Goal: Information Seeking & Learning: Learn about a topic

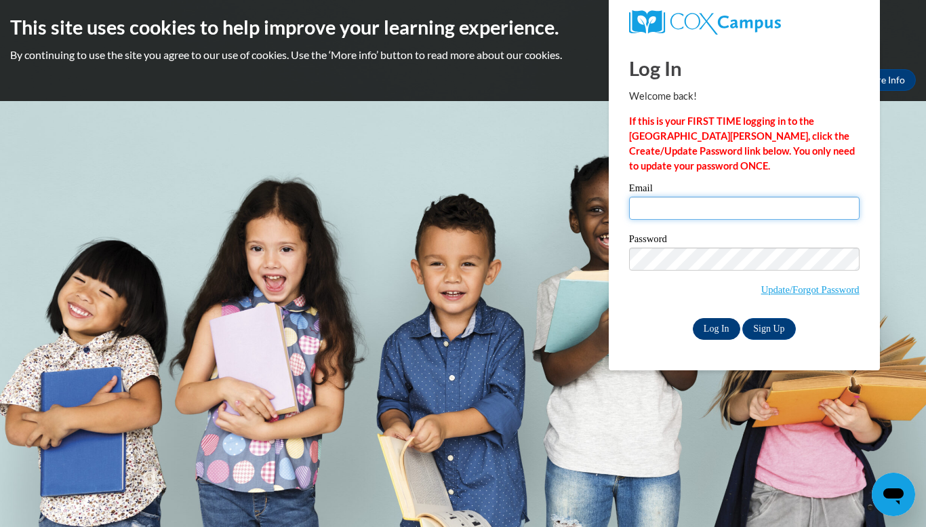
type input "amberhaskins@lowndes.k12.ga.us"
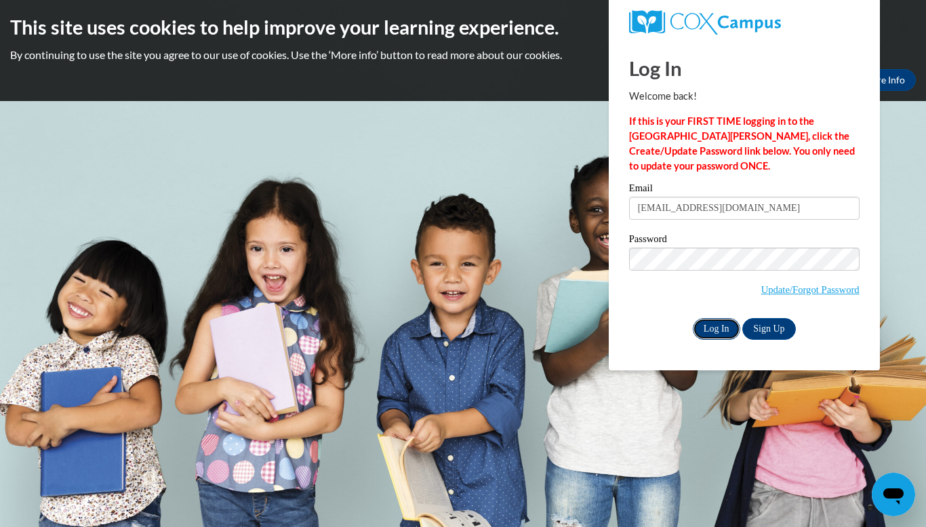
click at [715, 323] on input "Log In" at bounding box center [716, 329] width 47 height 22
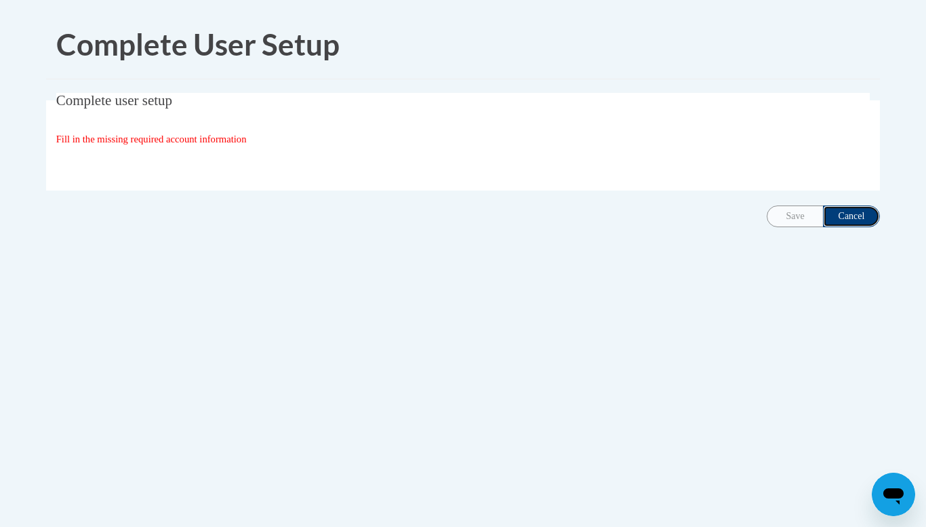
click at [851, 222] on input "Cancel" at bounding box center [851, 216] width 57 height 22
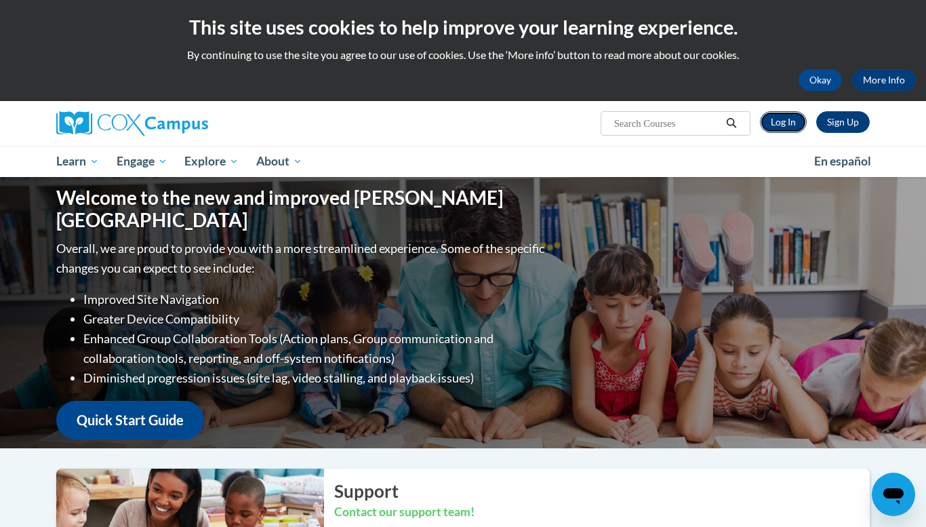
click at [785, 127] on link "Log In" at bounding box center [783, 122] width 47 height 22
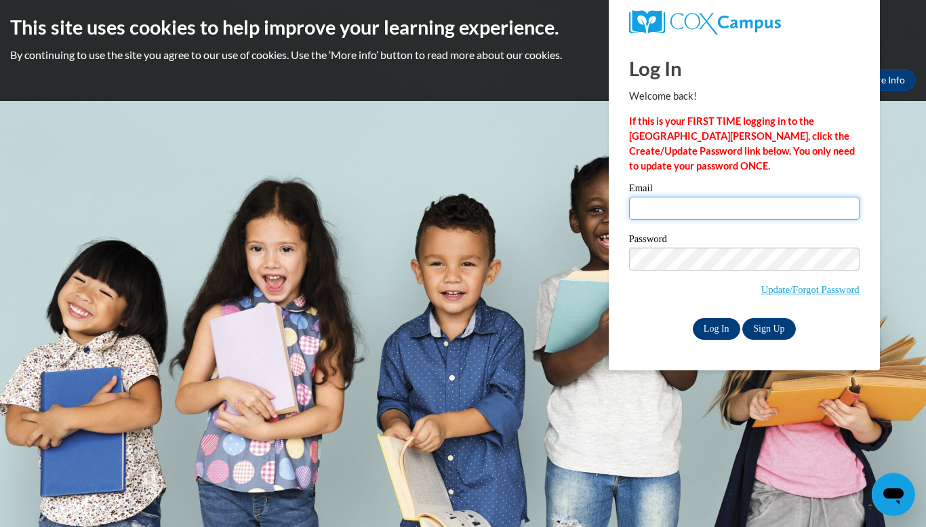
type input "amberhaskins@lowndes.k12.ga.us"
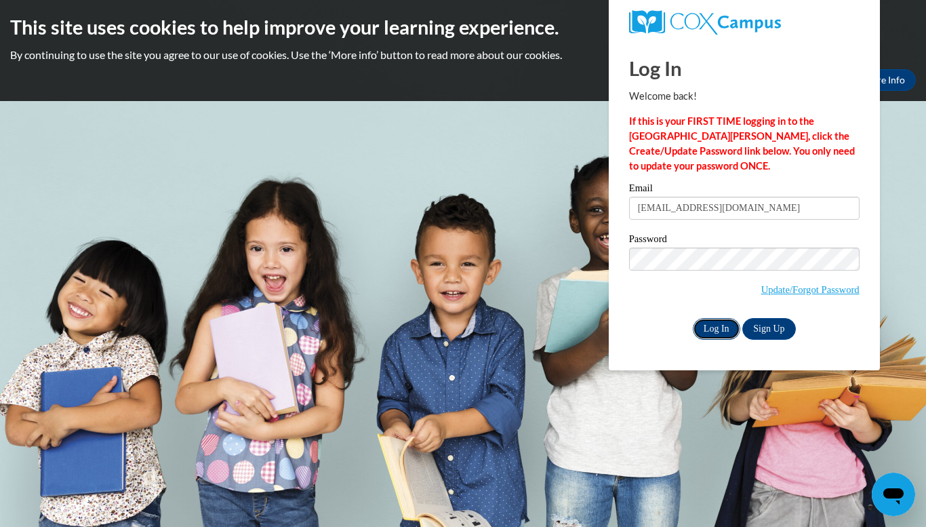
click at [707, 325] on input "Log In" at bounding box center [716, 329] width 47 height 22
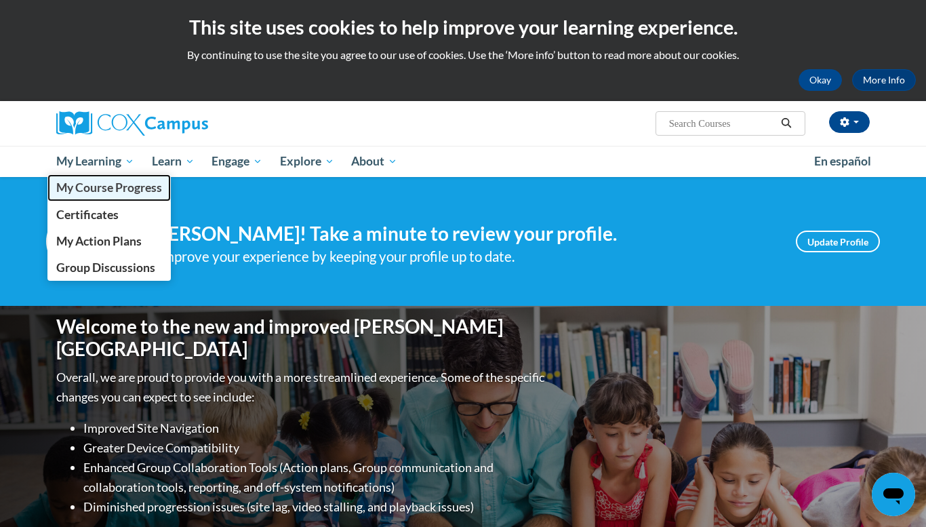
click at [112, 190] on span "My Course Progress" at bounding box center [109, 187] width 106 height 14
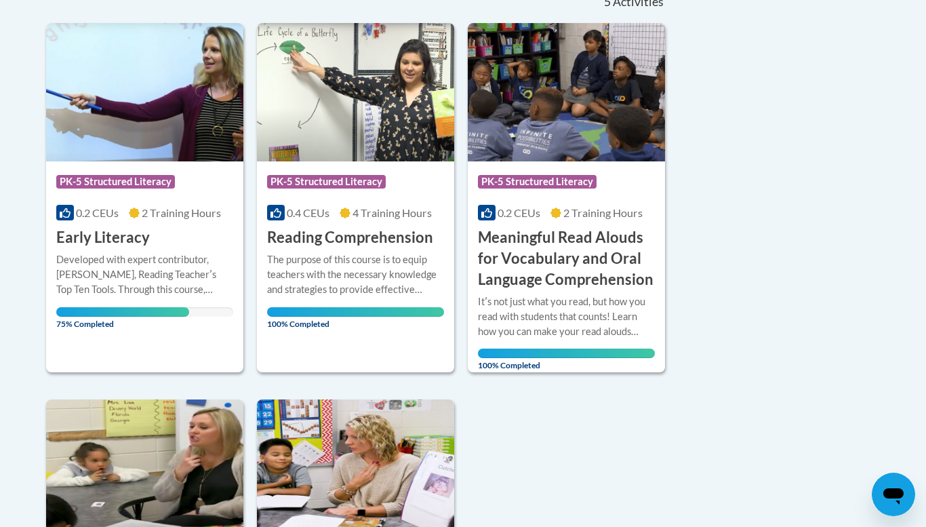
scroll to position [325, 0]
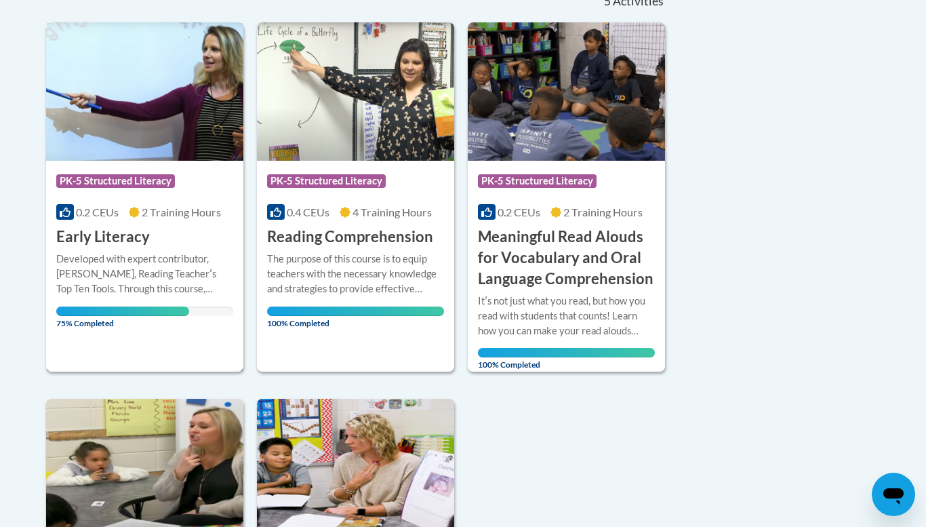
click at [115, 82] on img at bounding box center [144, 91] width 197 height 138
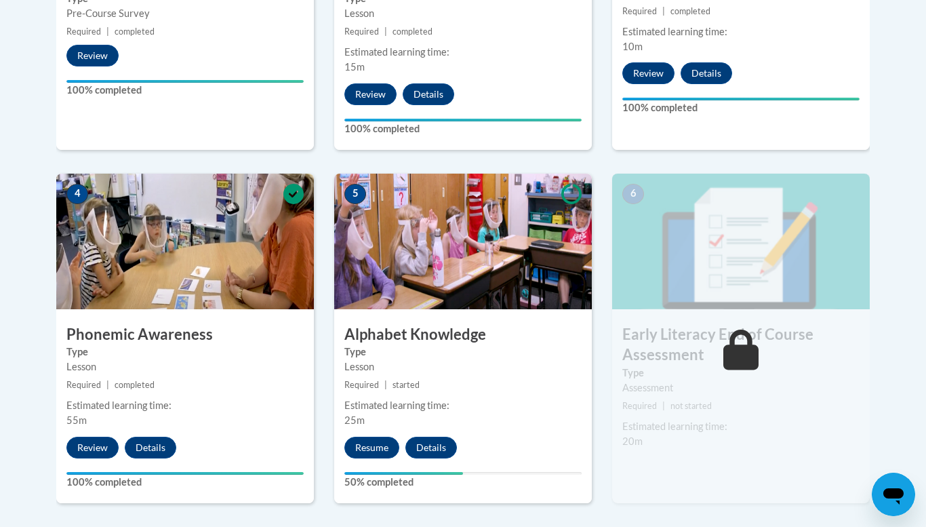
scroll to position [678, 0]
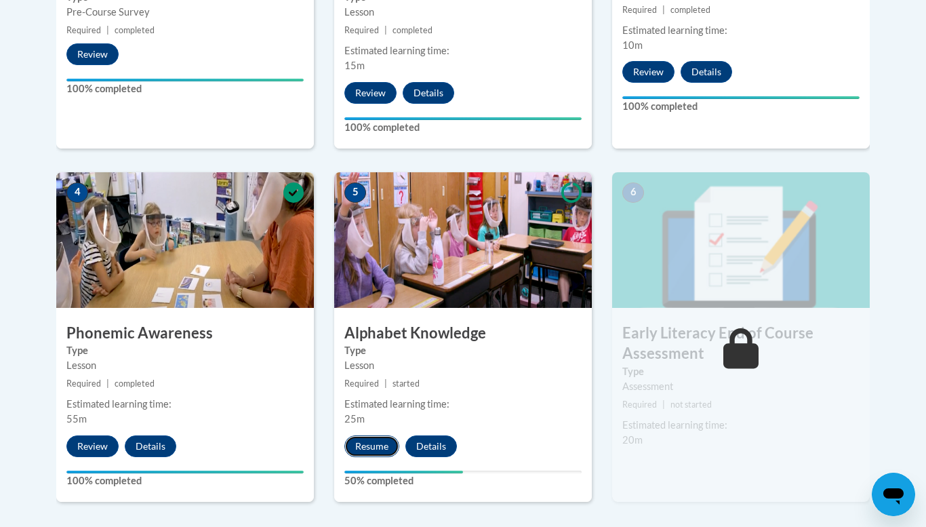
click at [375, 445] on button "Resume" at bounding box center [371, 446] width 55 height 22
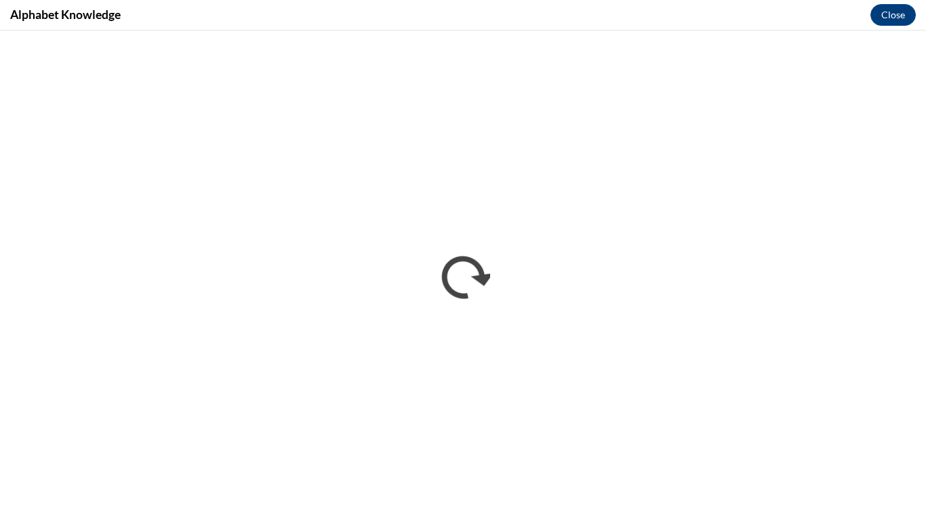
scroll to position [0, 0]
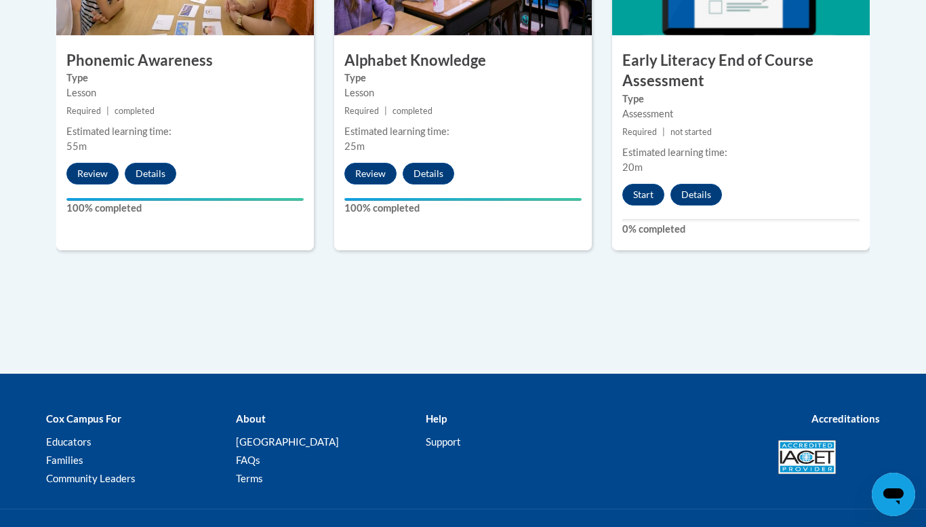
scroll to position [1021, 0]
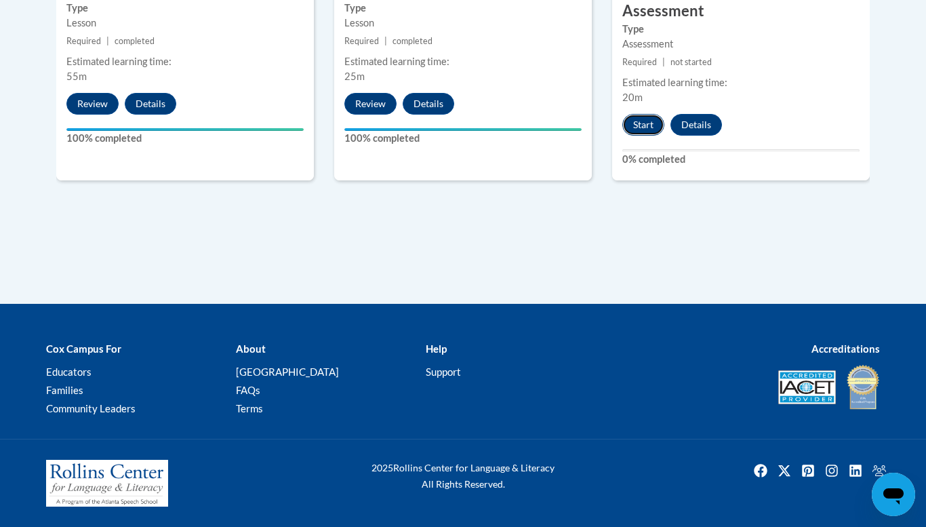
click at [643, 129] on button "Start" at bounding box center [643, 125] width 42 height 22
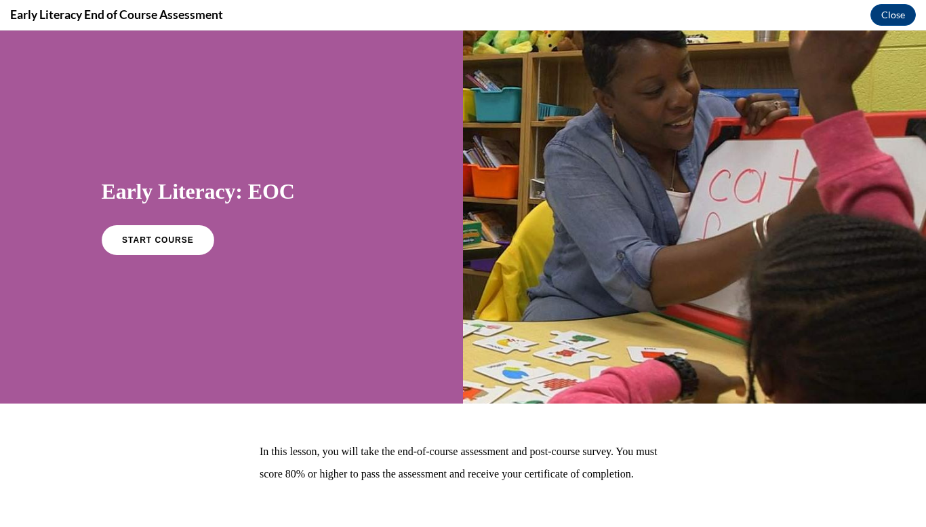
scroll to position [0, 0]
click at [688, 452] on div "In this lesson, you will take the end-of-course assessment and post-course surv…" at bounding box center [463, 498] width 586 height 117
click at [178, 235] on span "START COURSE" at bounding box center [157, 240] width 75 height 10
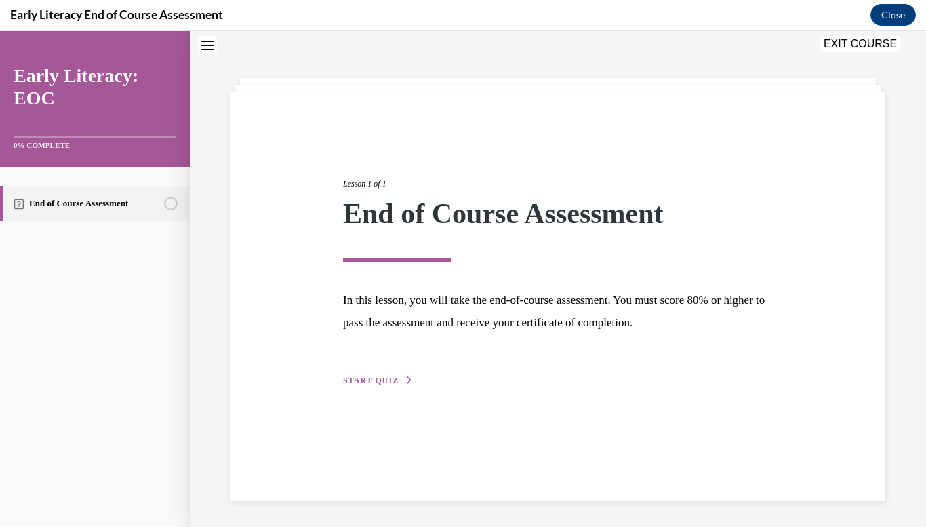
scroll to position [43, 0]
click at [379, 379] on span "START QUIZ" at bounding box center [371, 379] width 56 height 9
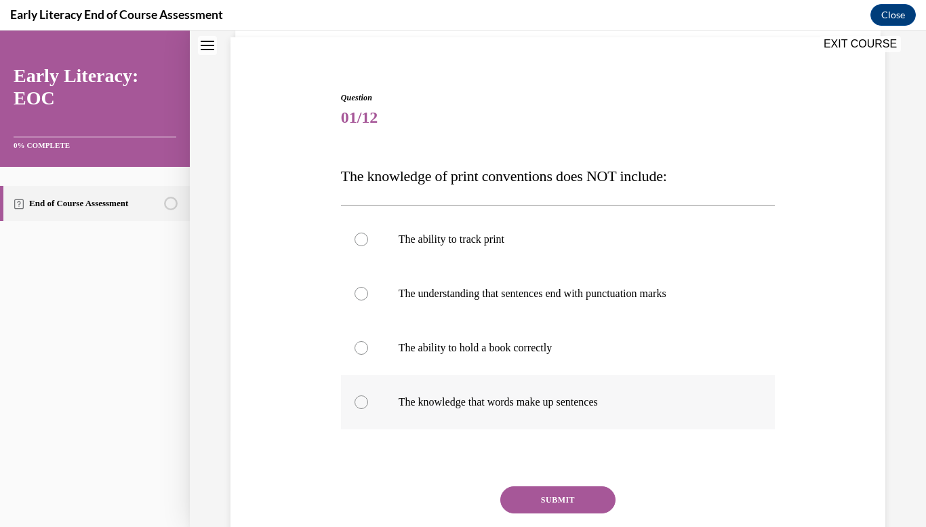
scroll to position [124, 0]
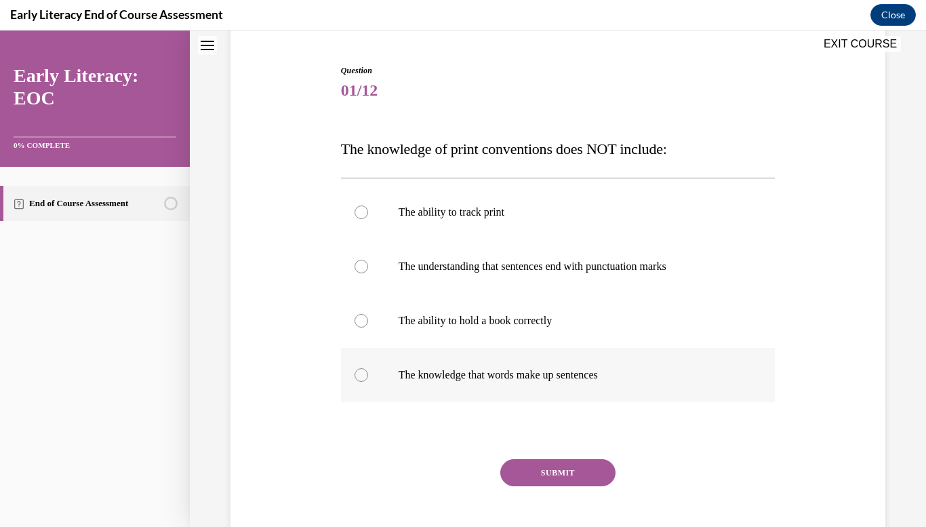
click at [363, 375] on div at bounding box center [362, 375] width 14 height 14
click at [527, 469] on button "SUBMIT" at bounding box center [557, 472] width 115 height 27
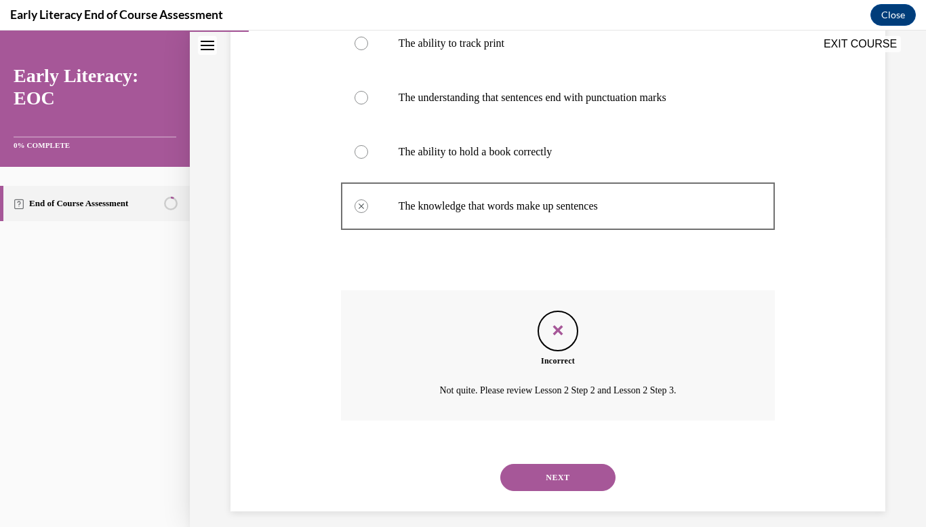
scroll to position [304, 0]
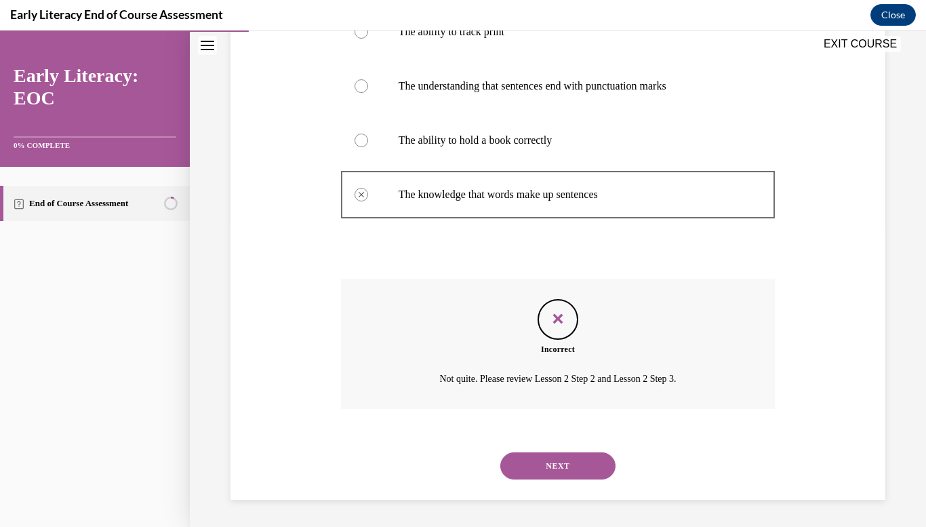
click at [725, 427] on div "Incorrect Not quite. Please review Lesson 2 Step 2 and Lesson 2 Step 3." at bounding box center [558, 354] width 435 height 151
click at [831, 266] on div "Question 01/12 The knowledge of print conventions does NOT include: The ability…" at bounding box center [558, 171] width 662 height 656
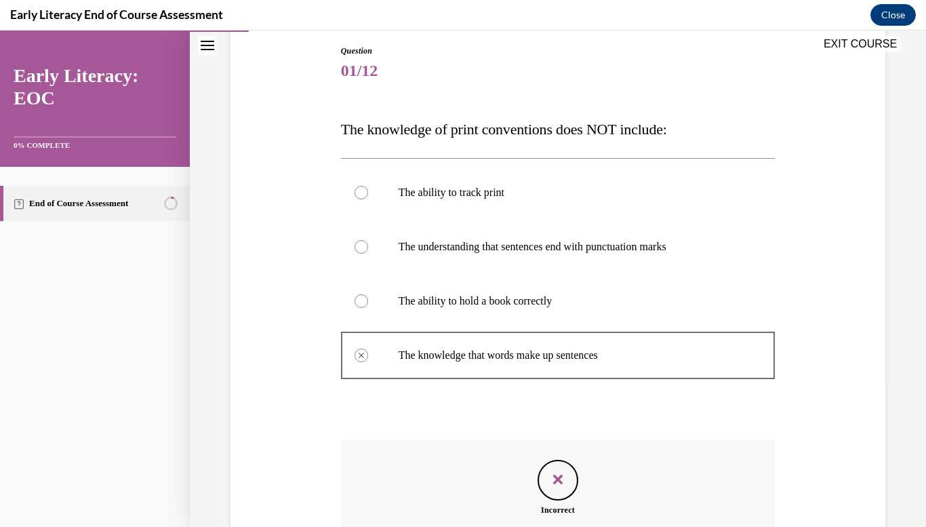
scroll to position [142, 0]
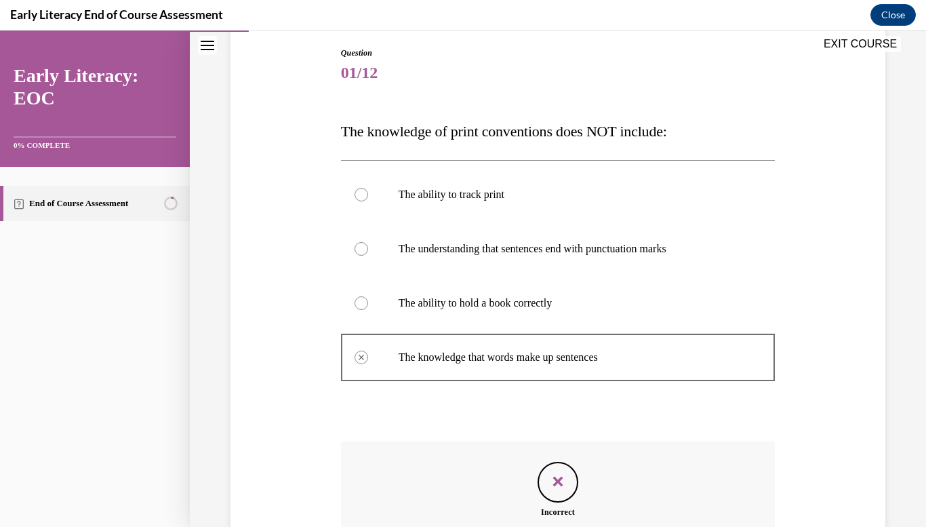
click at [361, 306] on div at bounding box center [362, 303] width 14 height 14
click at [517, 471] on div "Incorrect Not quite. Please review Lesson 2 Step 2 and Lesson 2 Step 3." at bounding box center [558, 506] width 435 height 130
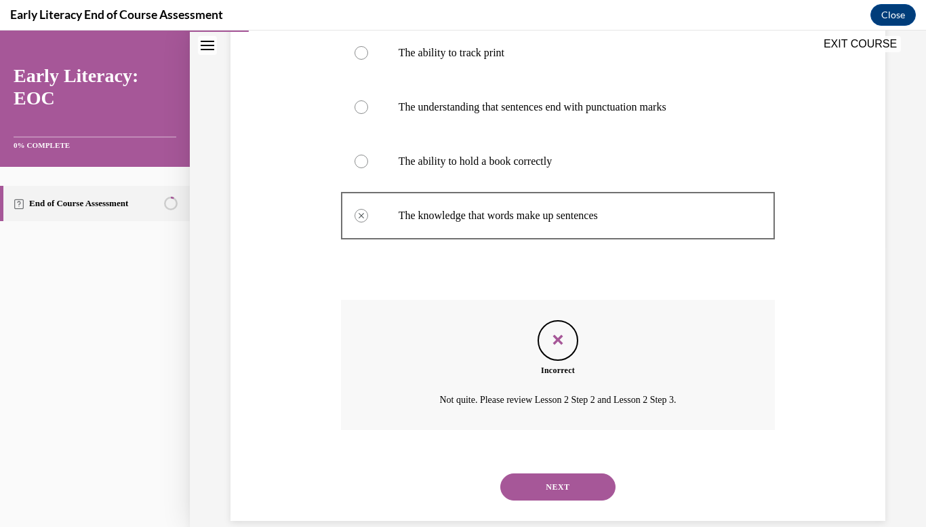
scroll to position [304, 0]
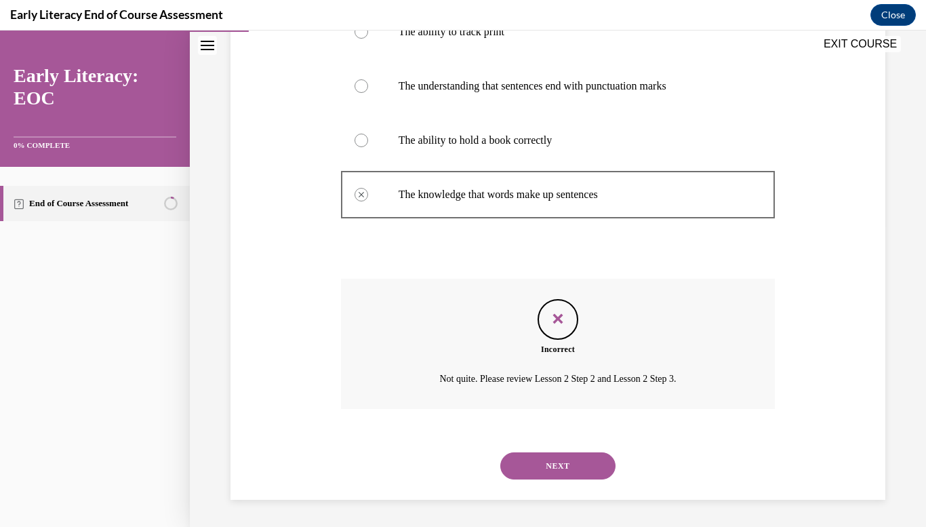
click at [587, 455] on button "NEXT" at bounding box center [557, 465] width 115 height 27
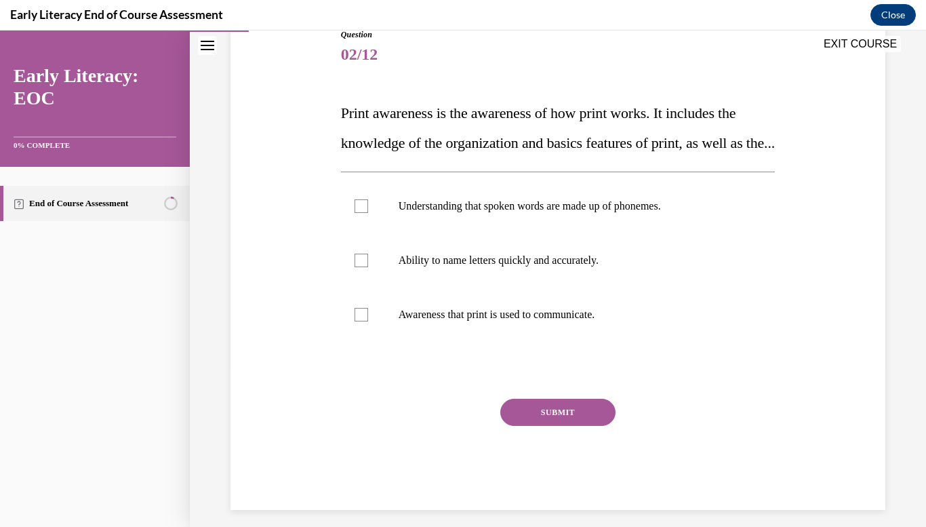
scroll to position [163, 0]
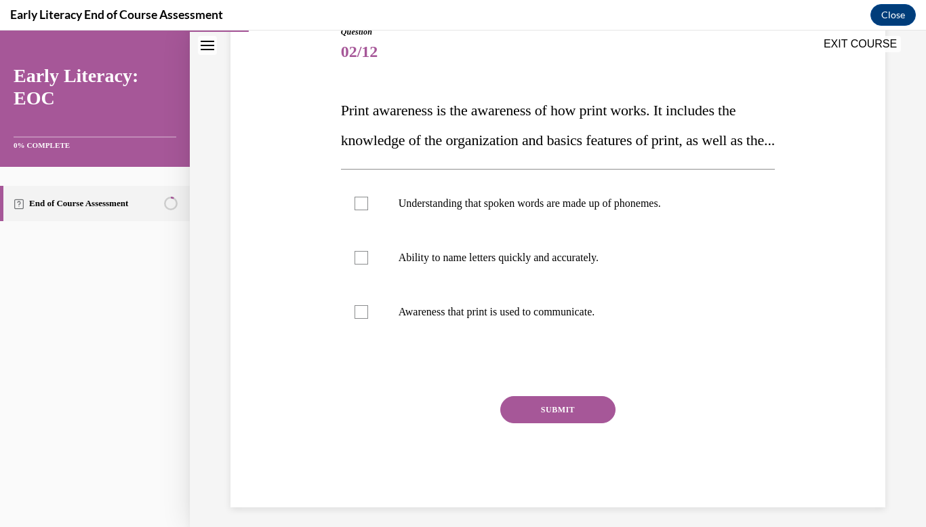
click at [864, 41] on button "EXIT COURSE" at bounding box center [860, 44] width 81 height 16
